Goal: Task Accomplishment & Management: Check status

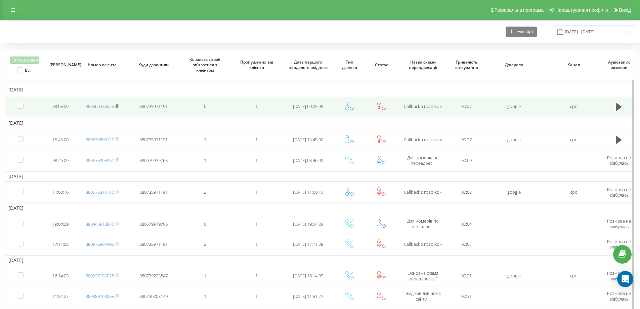
click at [118, 107] on rect at bounding box center [117, 106] width 2 height 3
